Goal: Transaction & Acquisition: Purchase product/service

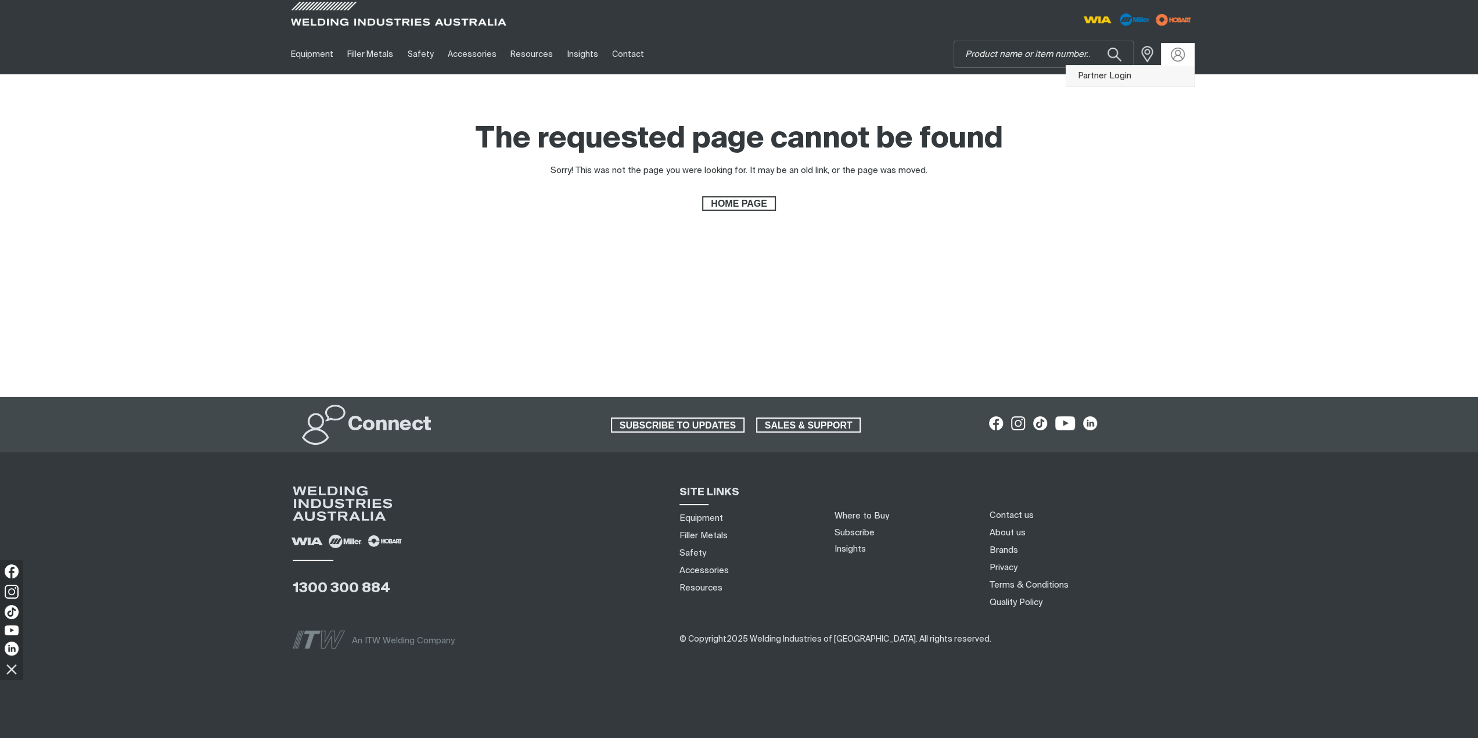
click at [1139, 82] on link "Partner Login" at bounding box center [1130, 76] width 128 height 21
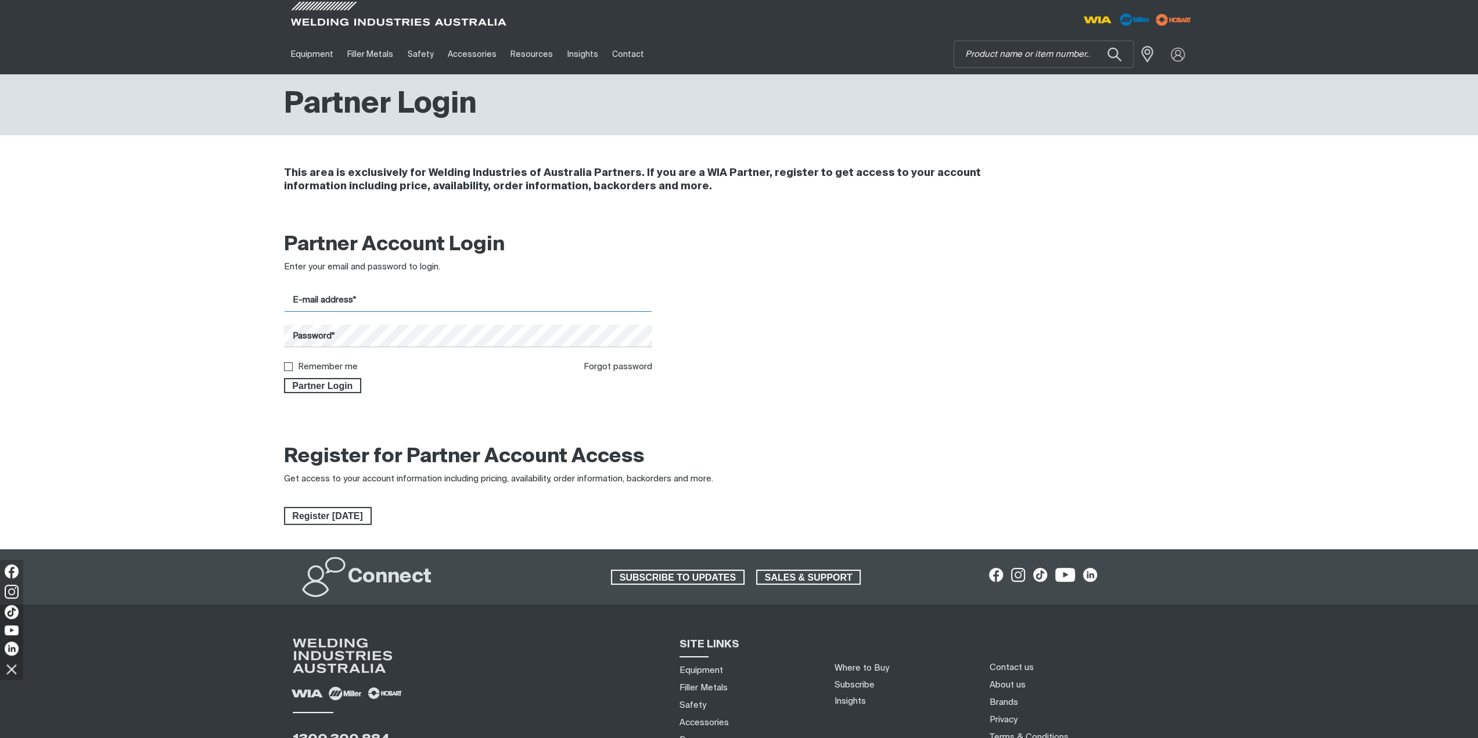
drag, startPoint x: 348, startPoint y: 296, endPoint x: 350, endPoint y: 304, distance: 8.3
click at [348, 296] on input "E-mail address*" at bounding box center [468, 300] width 369 height 23
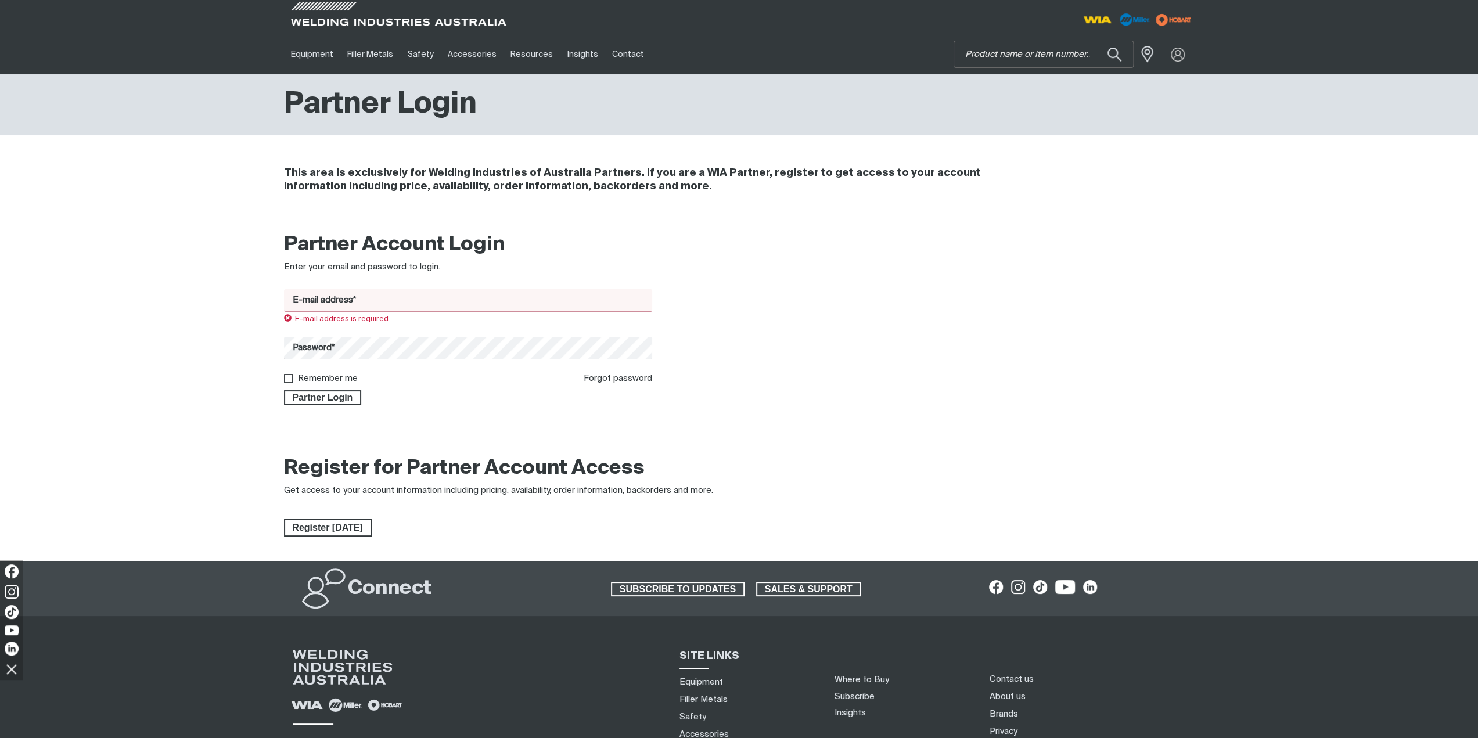
type input "[EMAIL_ADDRESS][DOMAIN_NAME]"
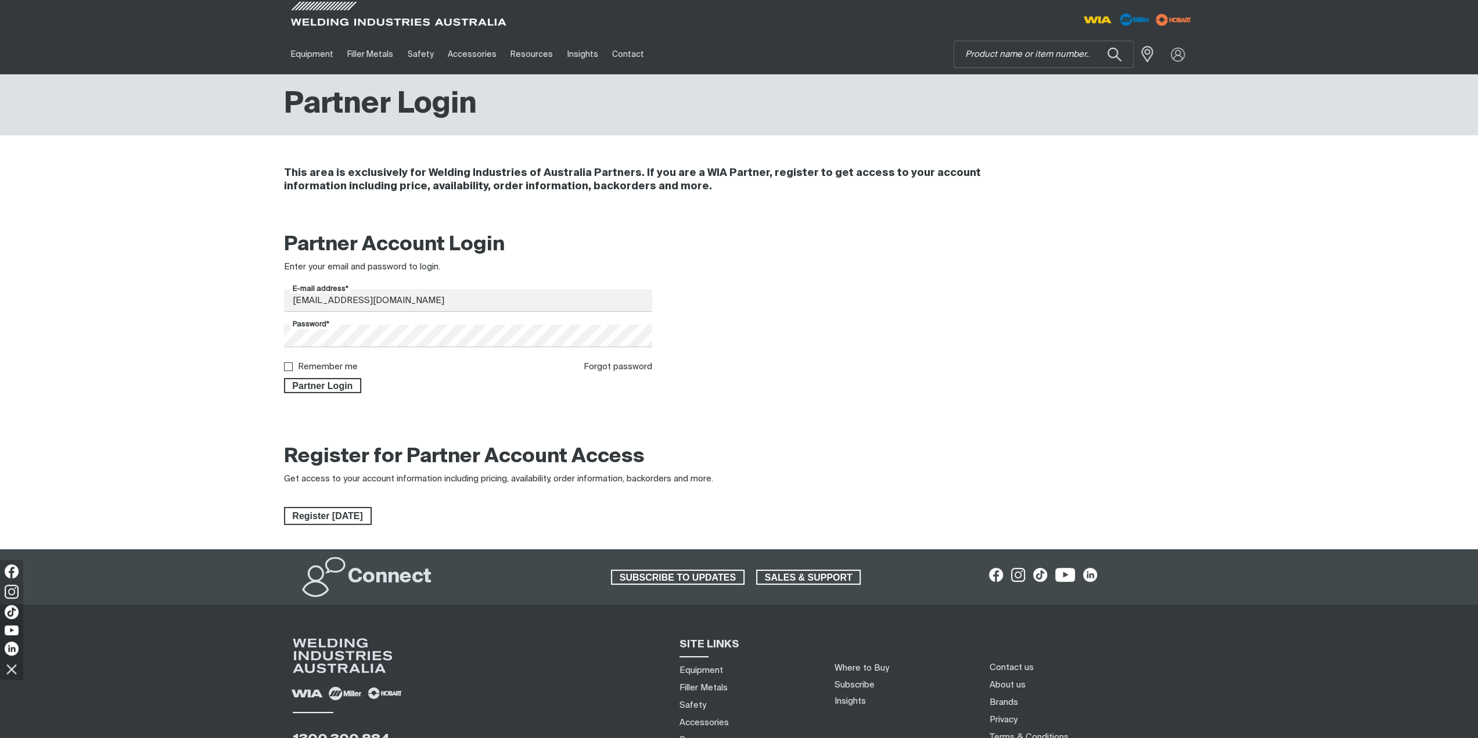
click at [341, 367] on label "Remember me" at bounding box center [328, 366] width 60 height 9
click at [292, 367] on input "Remember me" at bounding box center [288, 366] width 8 height 8
checkbox input "true"
click at [341, 394] on div "Partner Account Login Enter your email and password to login. E-mail address* […" at bounding box center [739, 317] width 929 height 184
click at [342, 385] on span "Partner Login" at bounding box center [322, 385] width 75 height 15
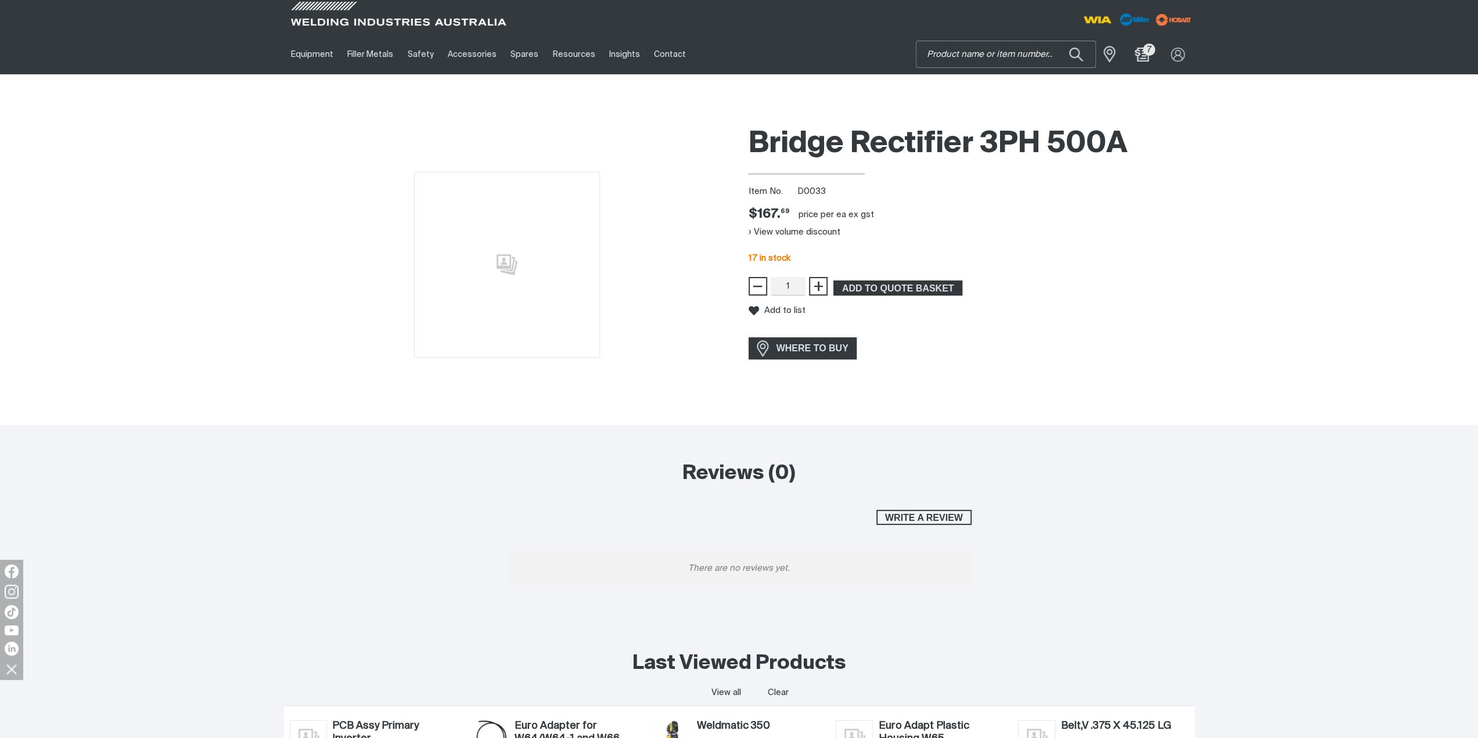
click at [1022, 53] on input "Search" at bounding box center [1005, 54] width 179 height 26
type input "e0016"
click at [1056, 41] on button "Search products" at bounding box center [1075, 54] width 39 height 27
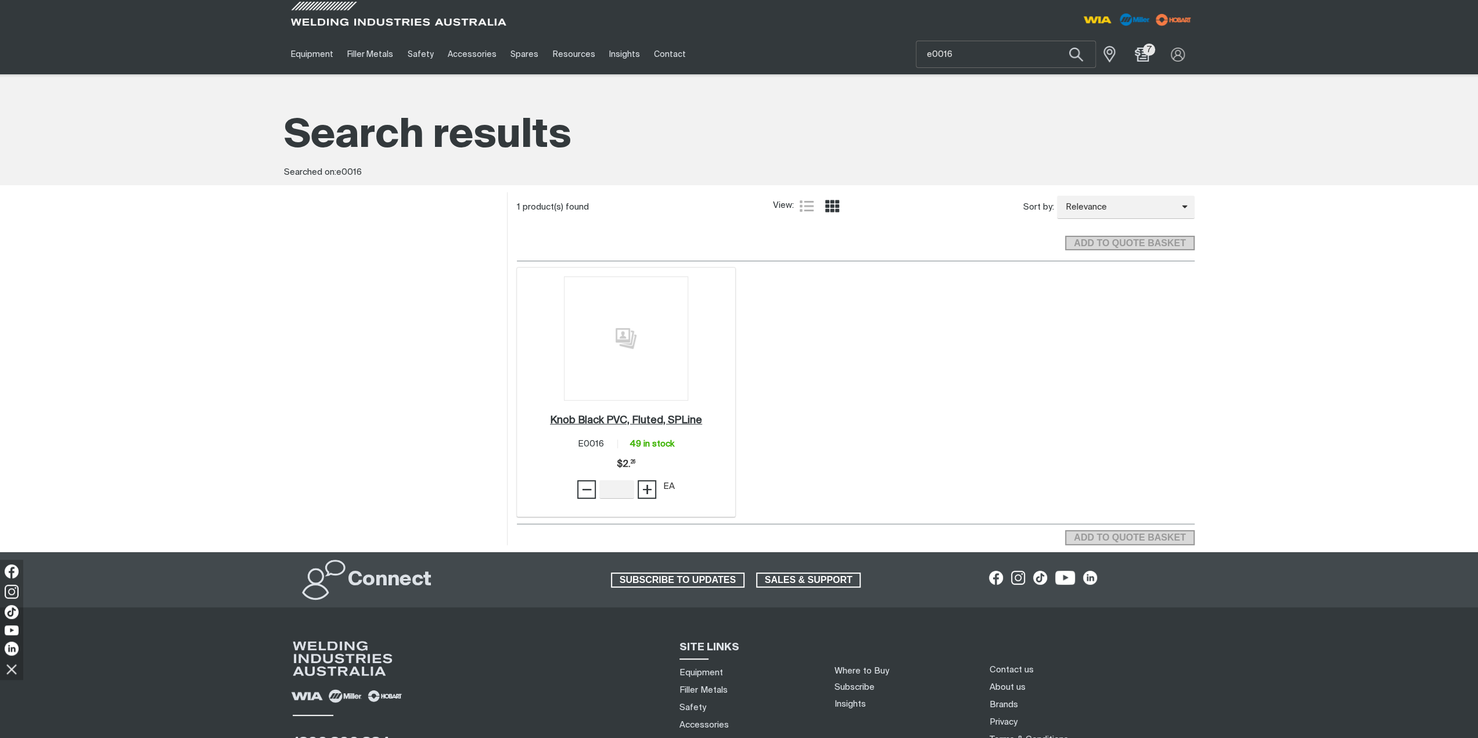
click at [605, 425] on h2 "Knob Black PVC, Fluted, SPLine ." at bounding box center [626, 420] width 152 height 10
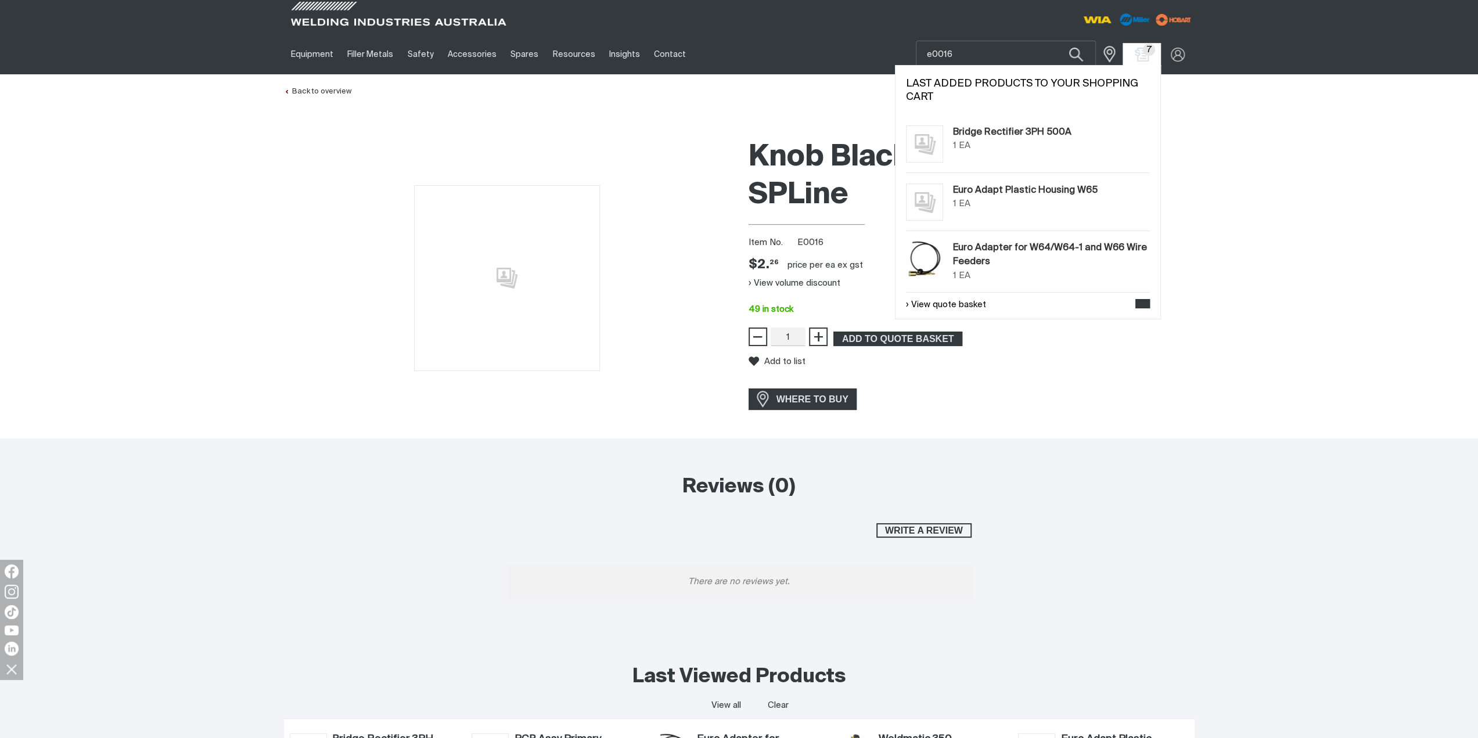
click at [1147, 54] on span "7" at bounding box center [1149, 50] width 12 height 12
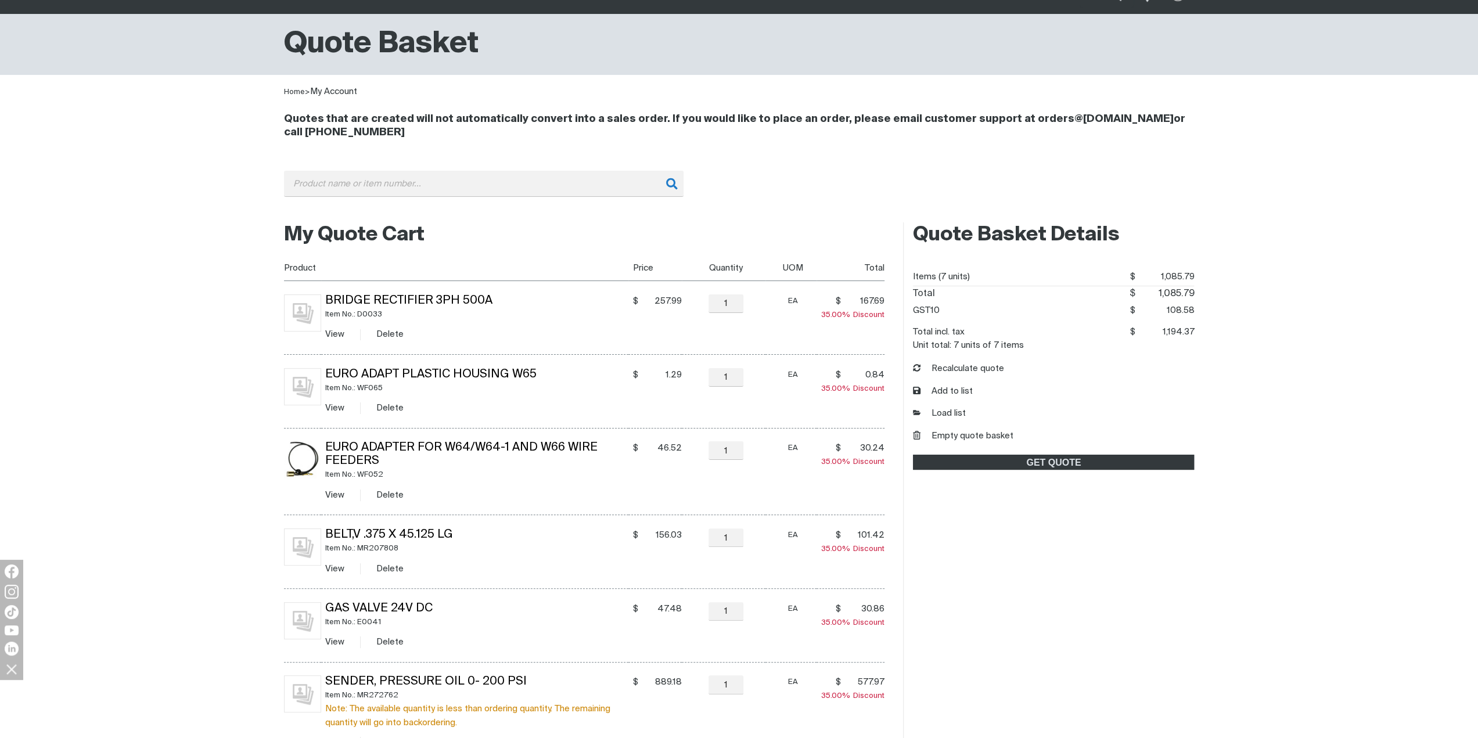
scroll to position [58, 0]
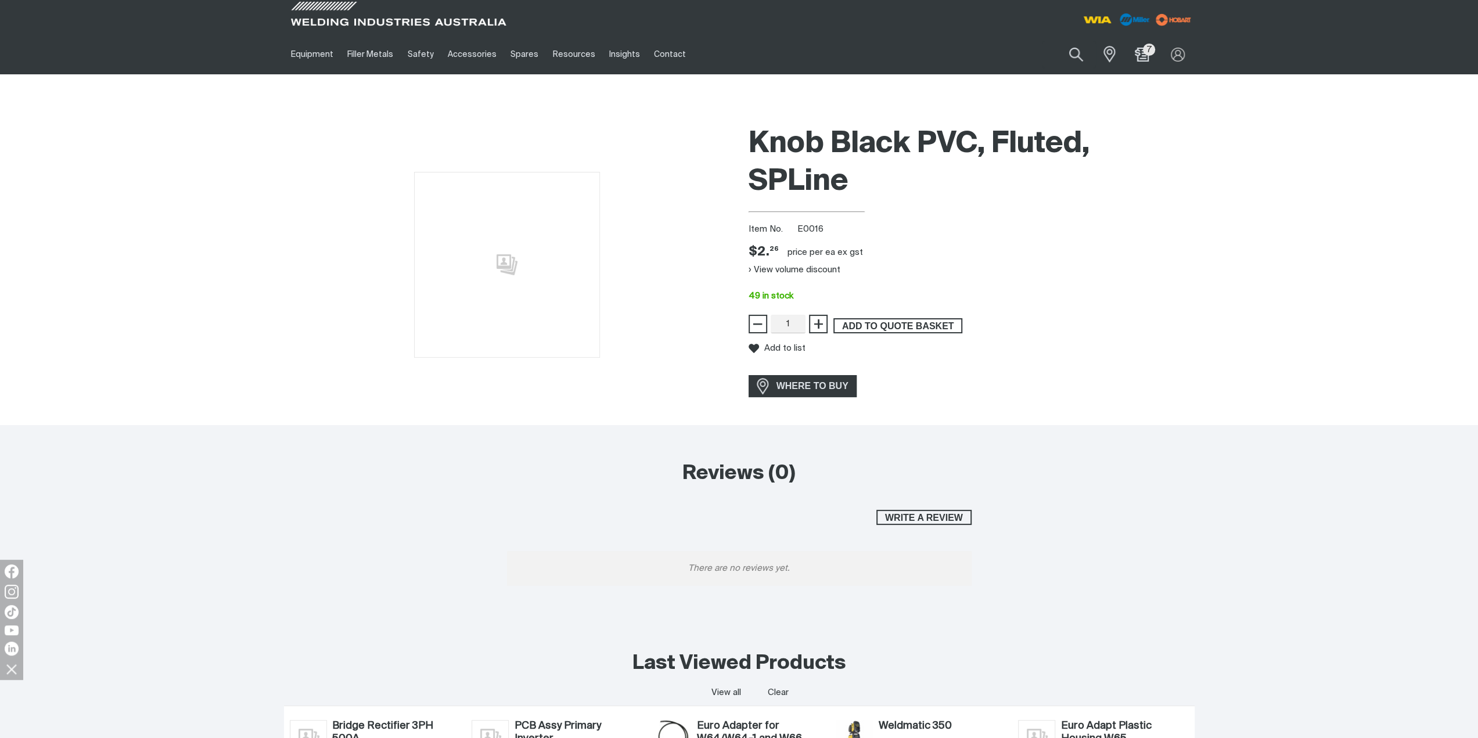
click at [857, 328] on span "ADD TO QUOTE BASKET" at bounding box center [898, 325] width 127 height 15
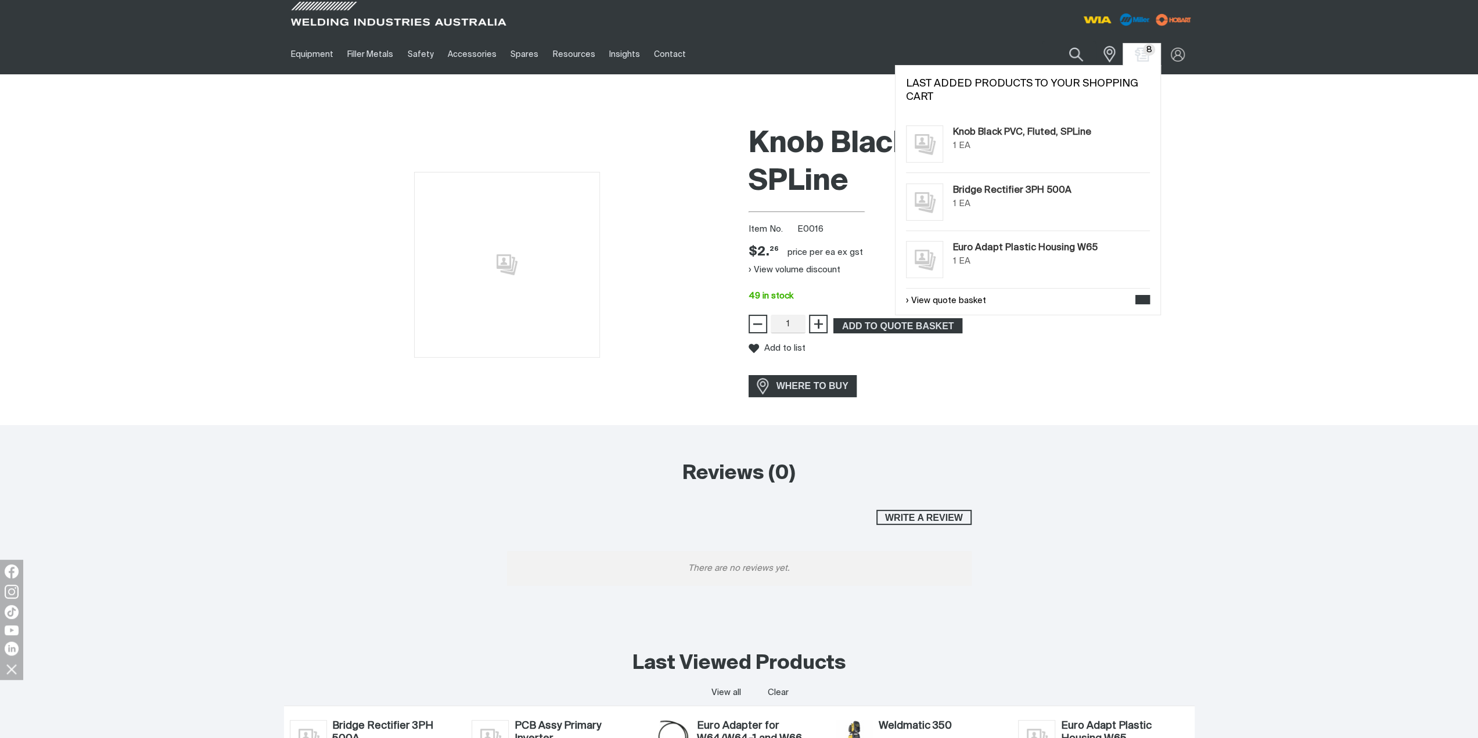
click at [1148, 46] on span "8" at bounding box center [1149, 50] width 12 height 12
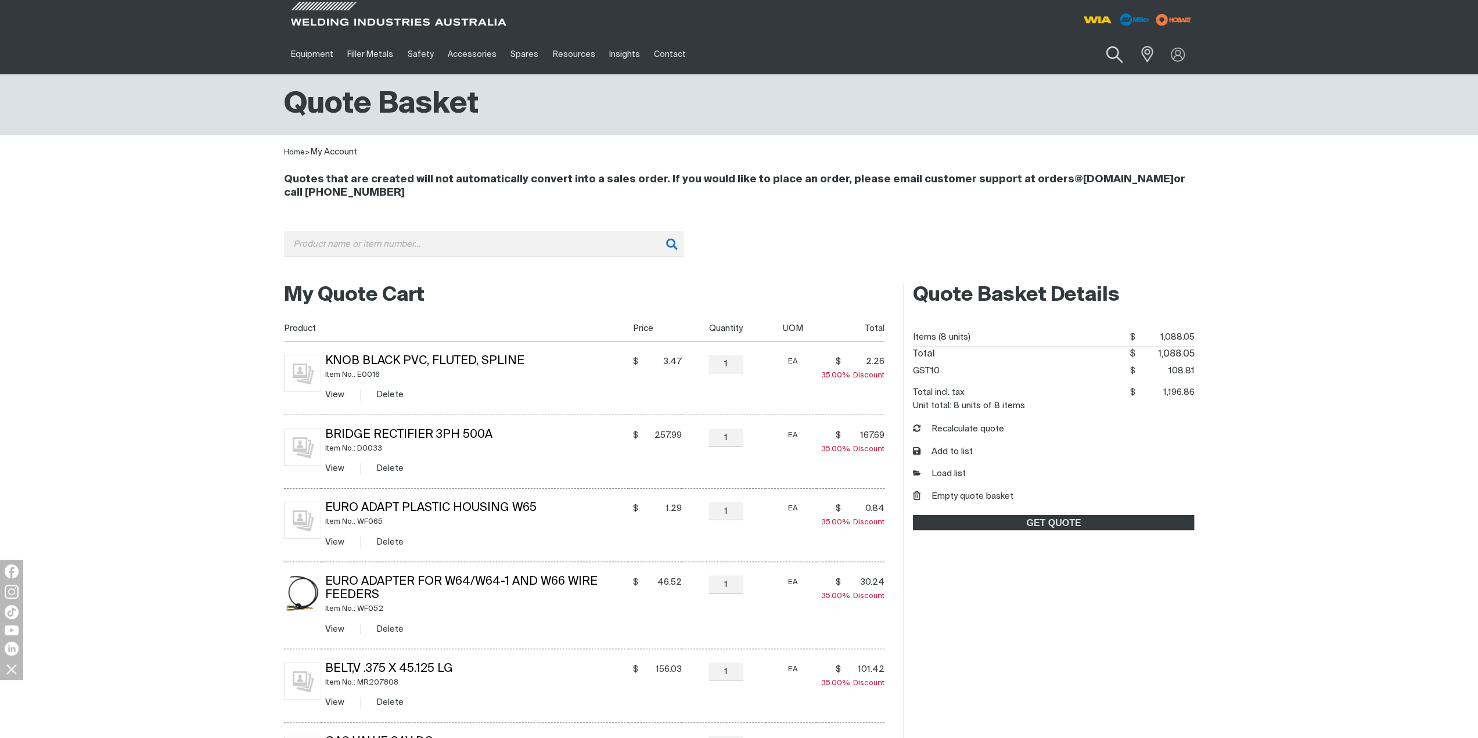
click at [1111, 53] on button "Search products" at bounding box center [1114, 54] width 47 height 33
click at [1054, 57] on input "Search" at bounding box center [1043, 54] width 179 height 26
type input "fan009"
click at [1054, 85] on span "Fan 415V - FAN009 Spares" at bounding box center [1025, 82] width 68 height 23
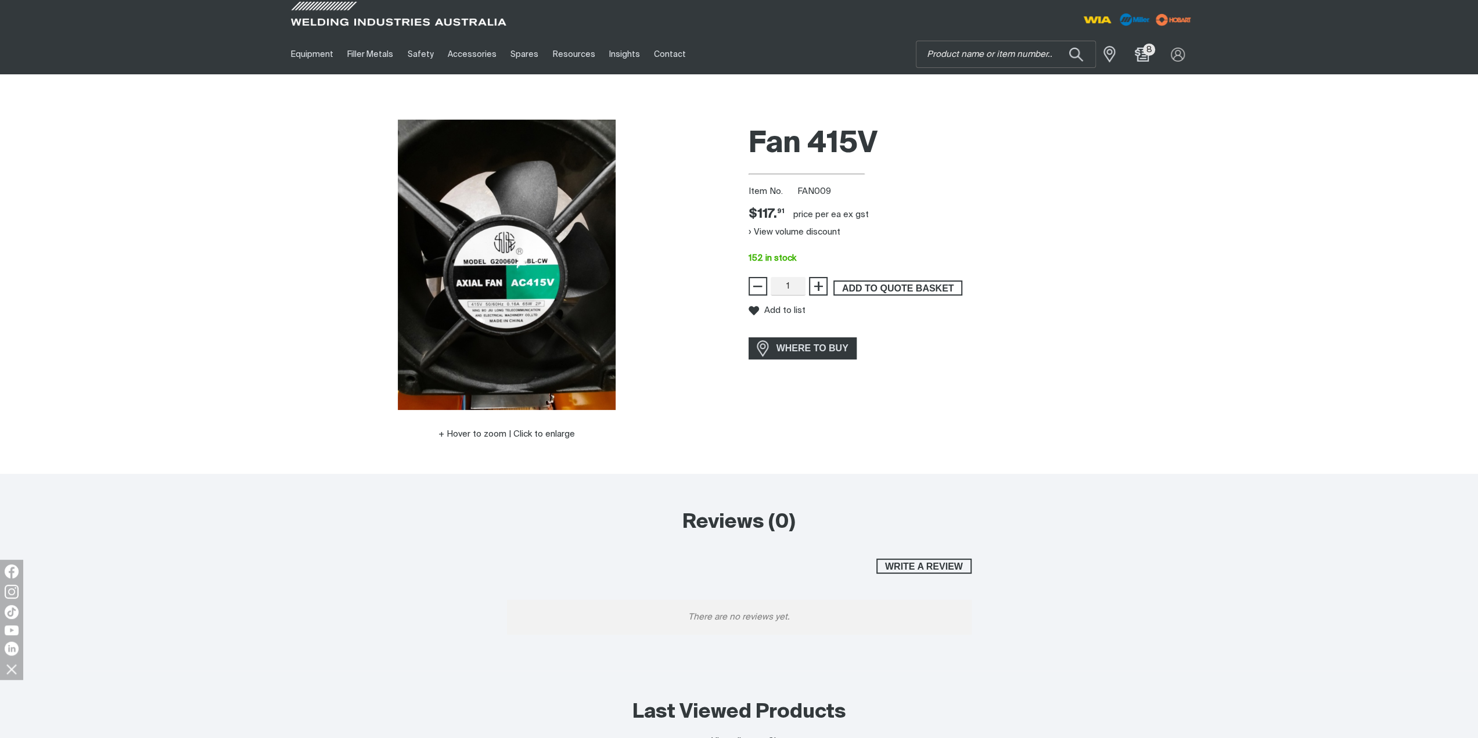
click at [896, 281] on span "ADD TO QUOTE BASKET" at bounding box center [898, 288] width 127 height 15
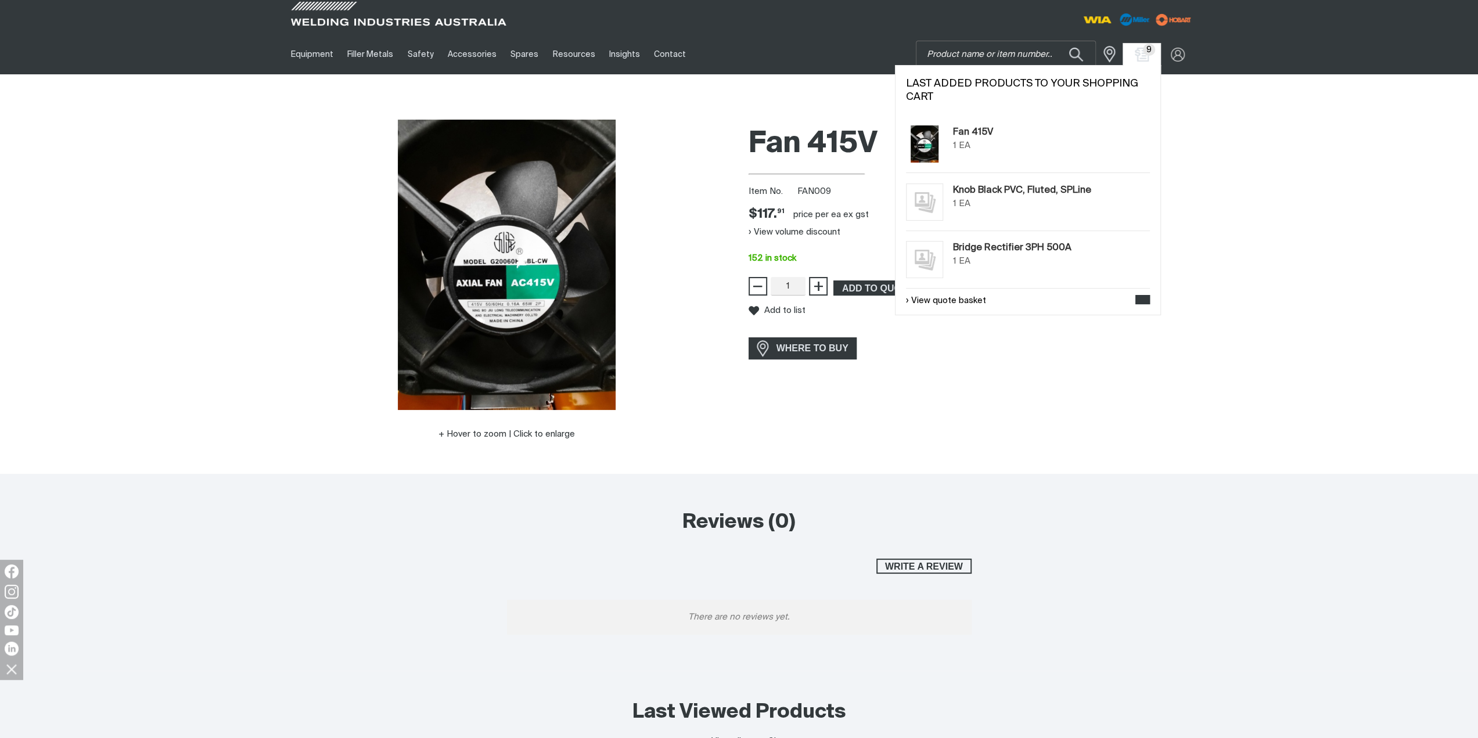
click at [1143, 49] on span "9" at bounding box center [1149, 50] width 12 height 12
